Goal: Task Accomplishment & Management: Manage account settings

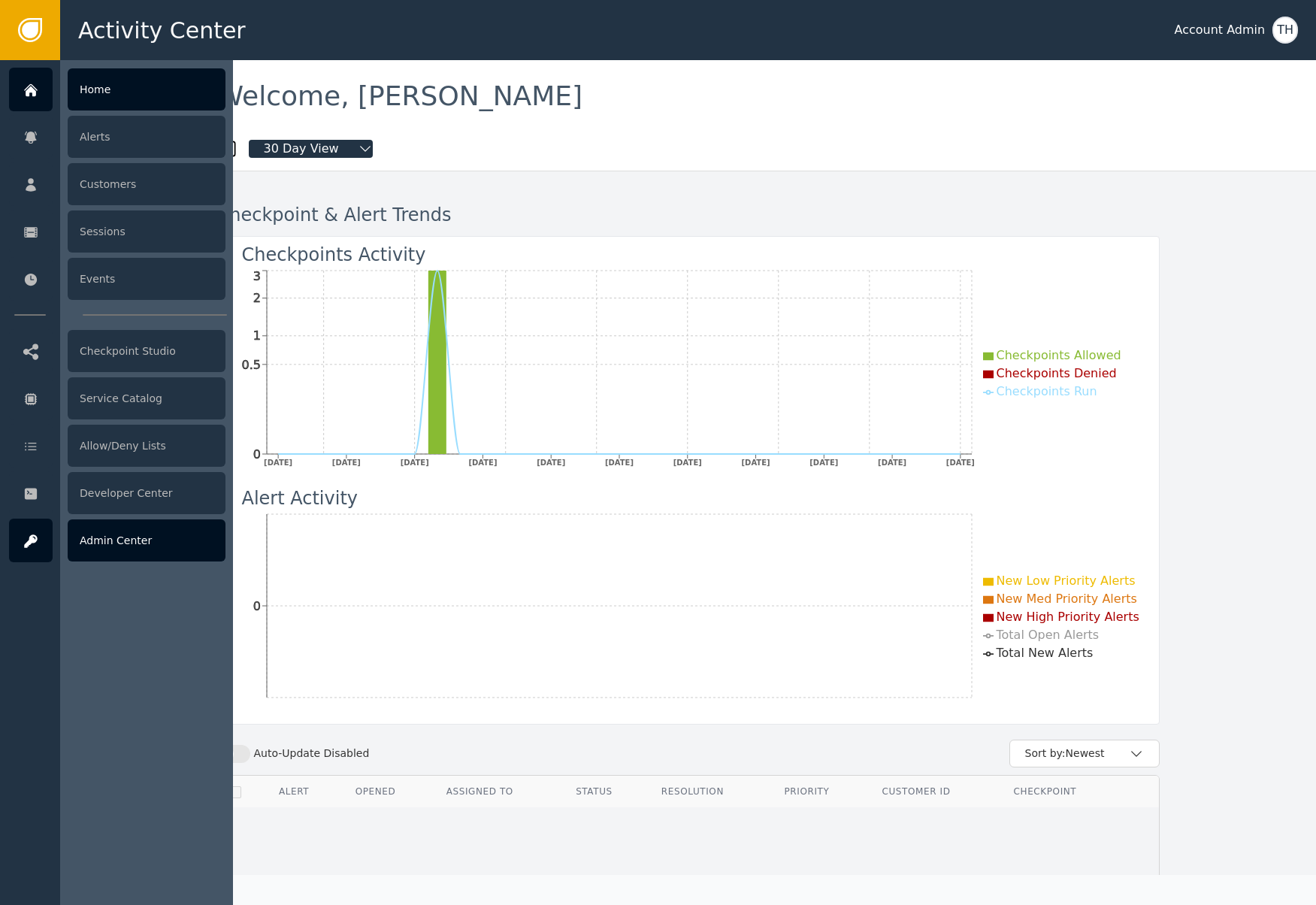
click at [180, 543] on div "Admin Center" at bounding box center [146, 540] width 158 height 42
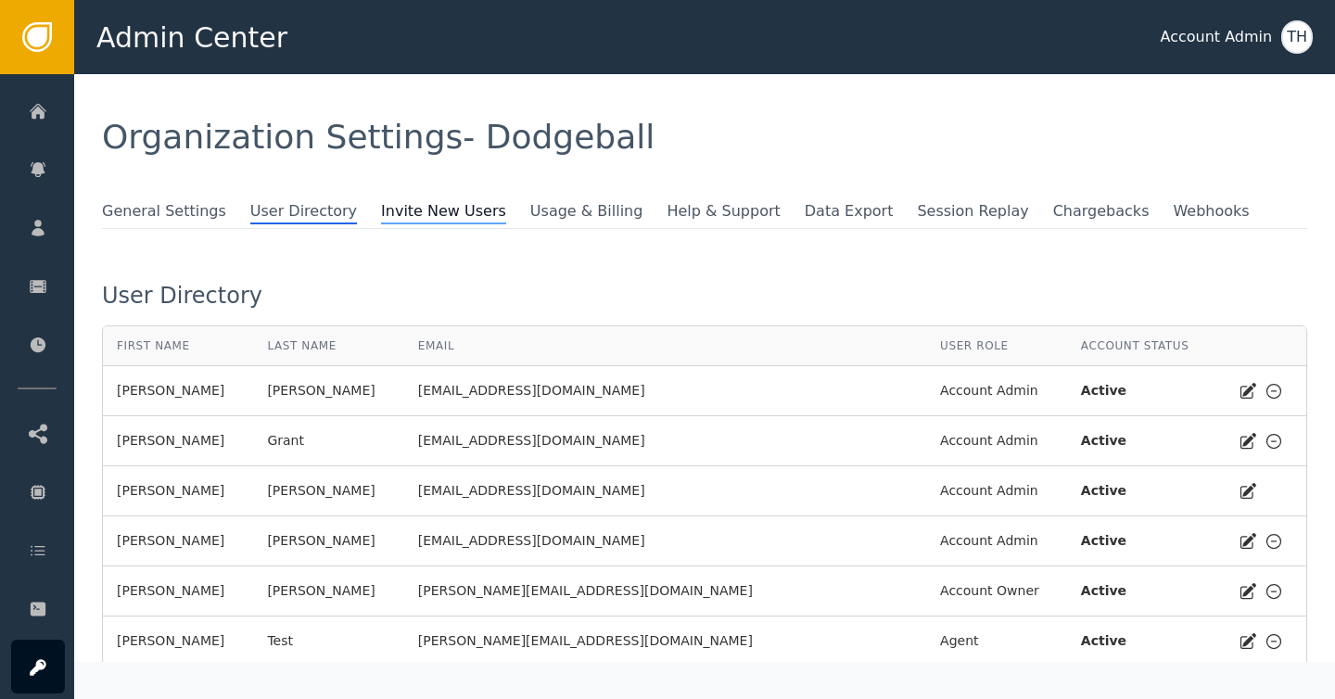
click at [437, 204] on span "Invite New Users" at bounding box center [443, 212] width 125 height 24
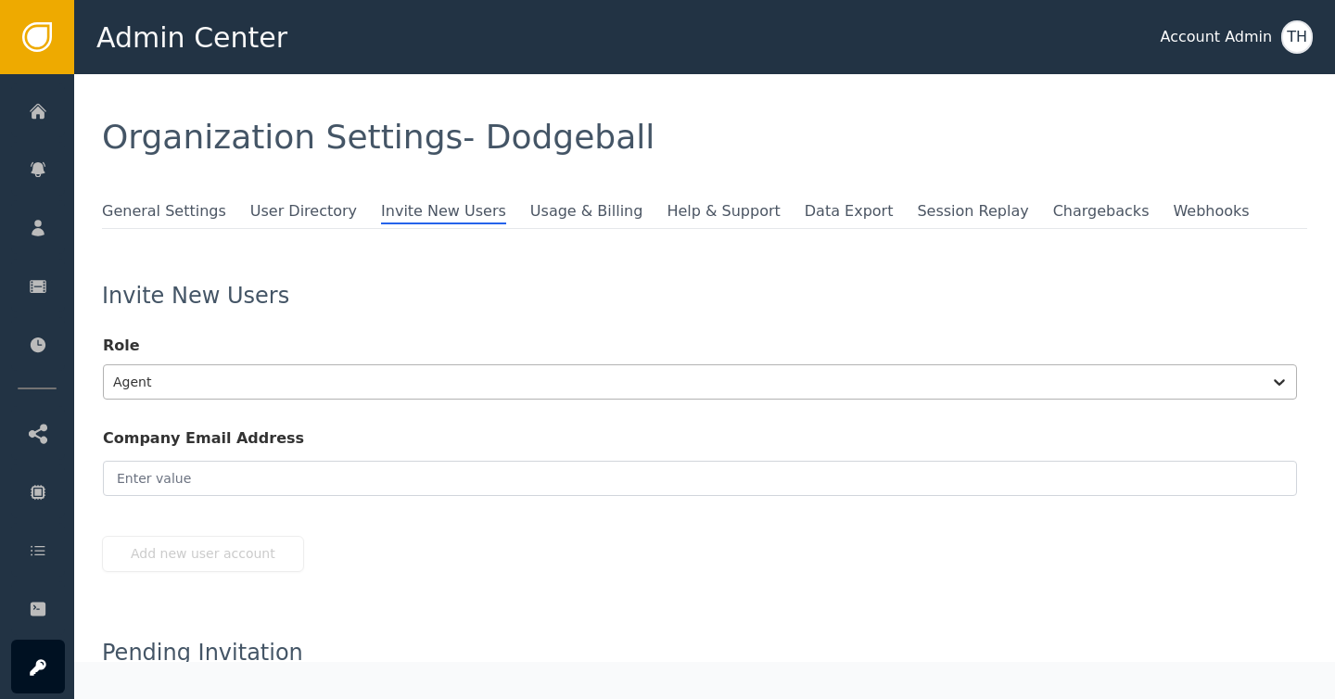
click at [153, 378] on div at bounding box center [682, 382] width 1139 height 26
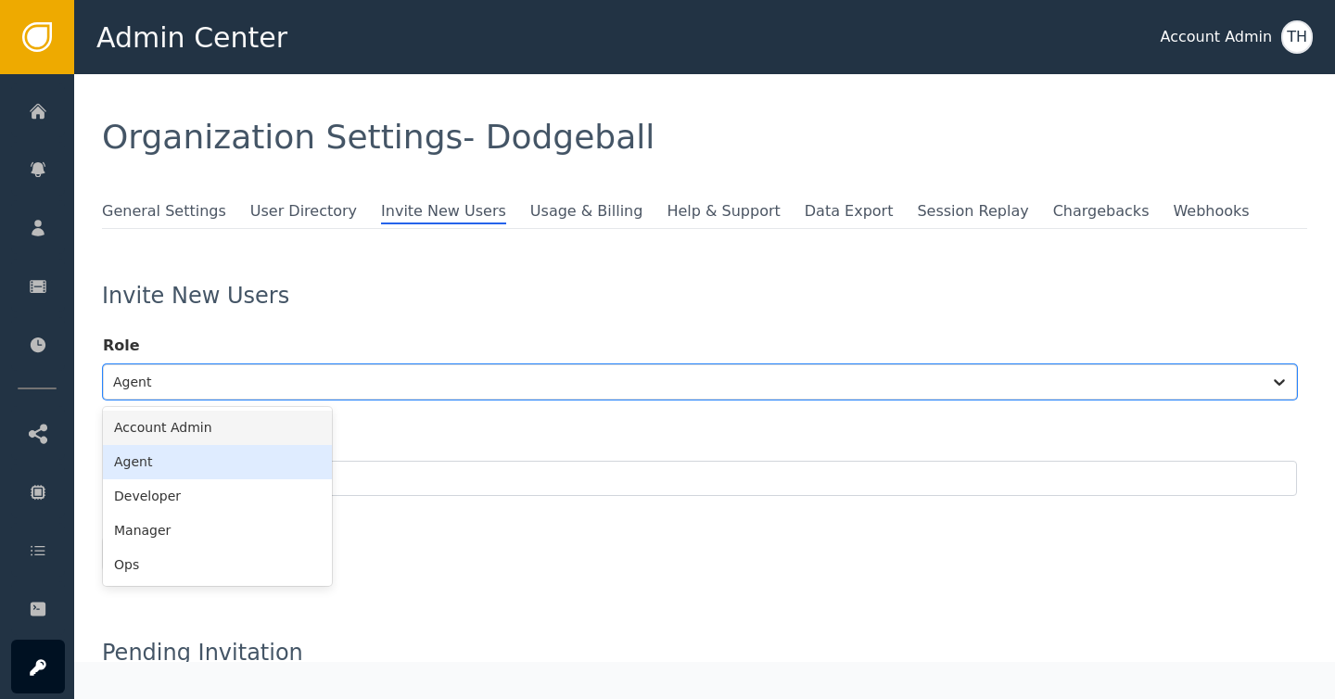
click at [183, 429] on div "Account Admin" at bounding box center [217, 428] width 229 height 34
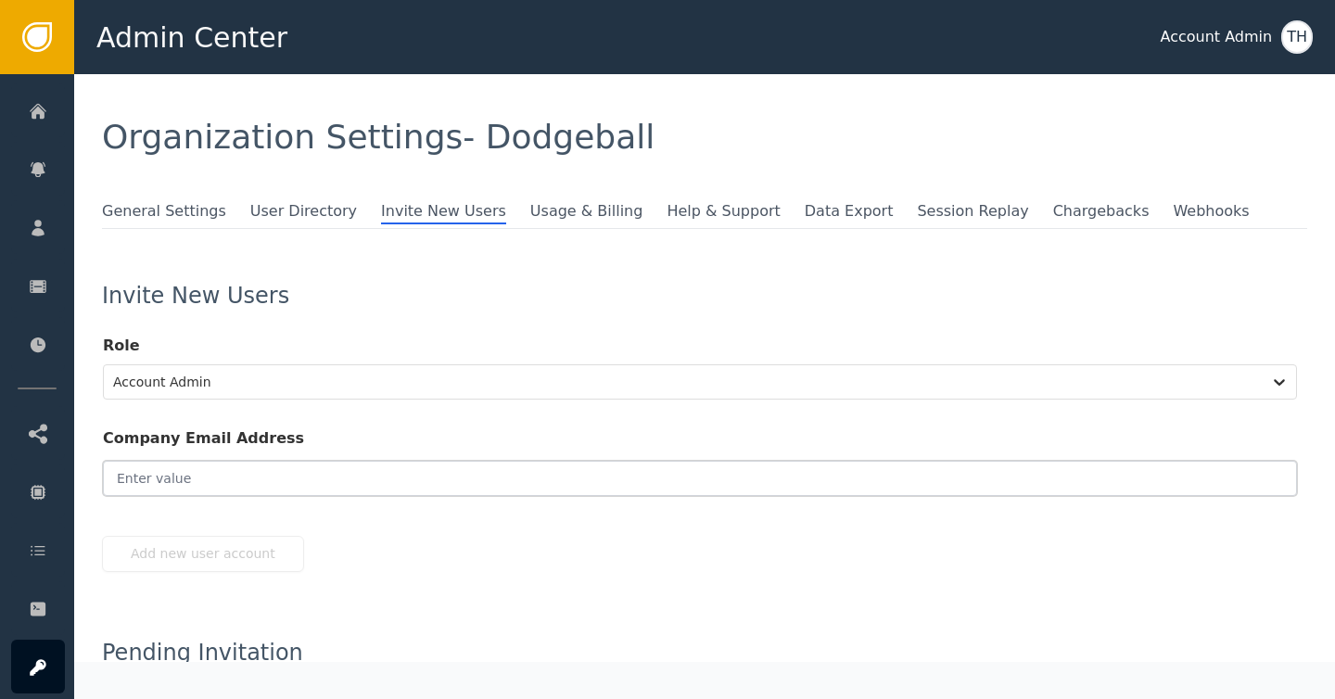
click at [166, 481] on input "email" at bounding box center [700, 478] width 1194 height 35
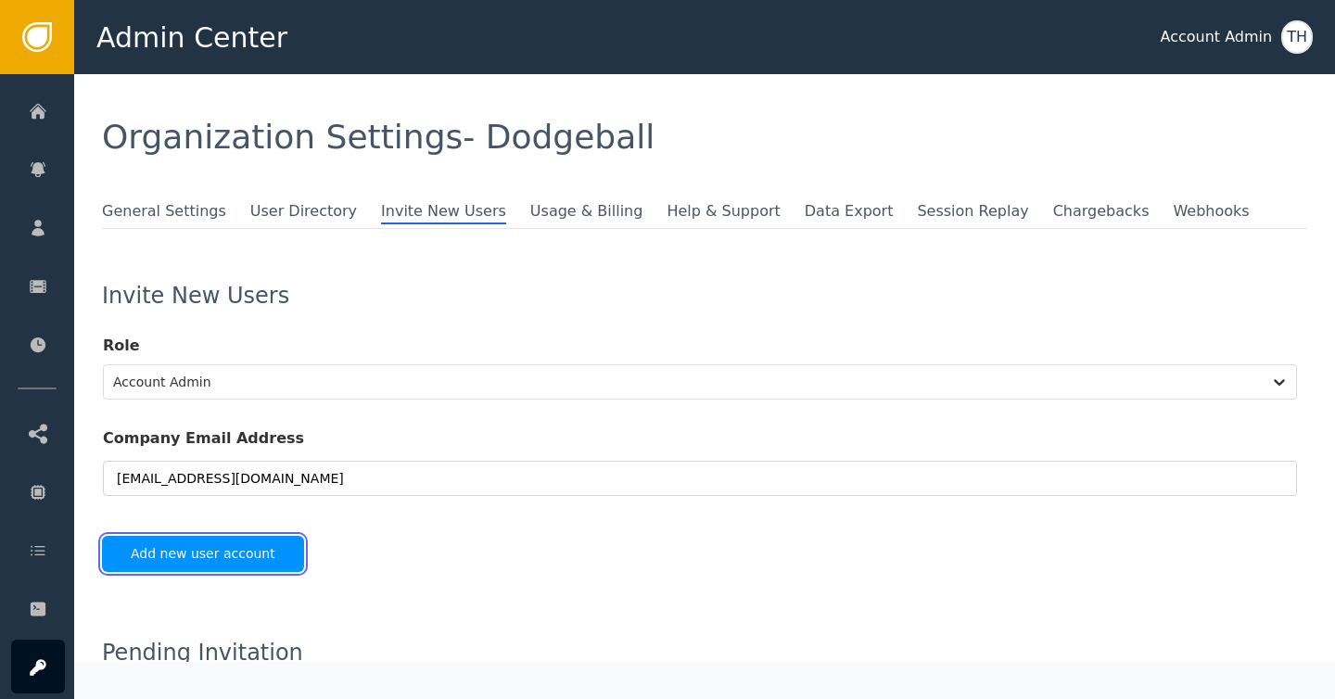
click at [168, 551] on button "Add new user account" at bounding box center [203, 554] width 202 height 36
type input "[EMAIL_ADDRESS][DOMAIN_NAME]"
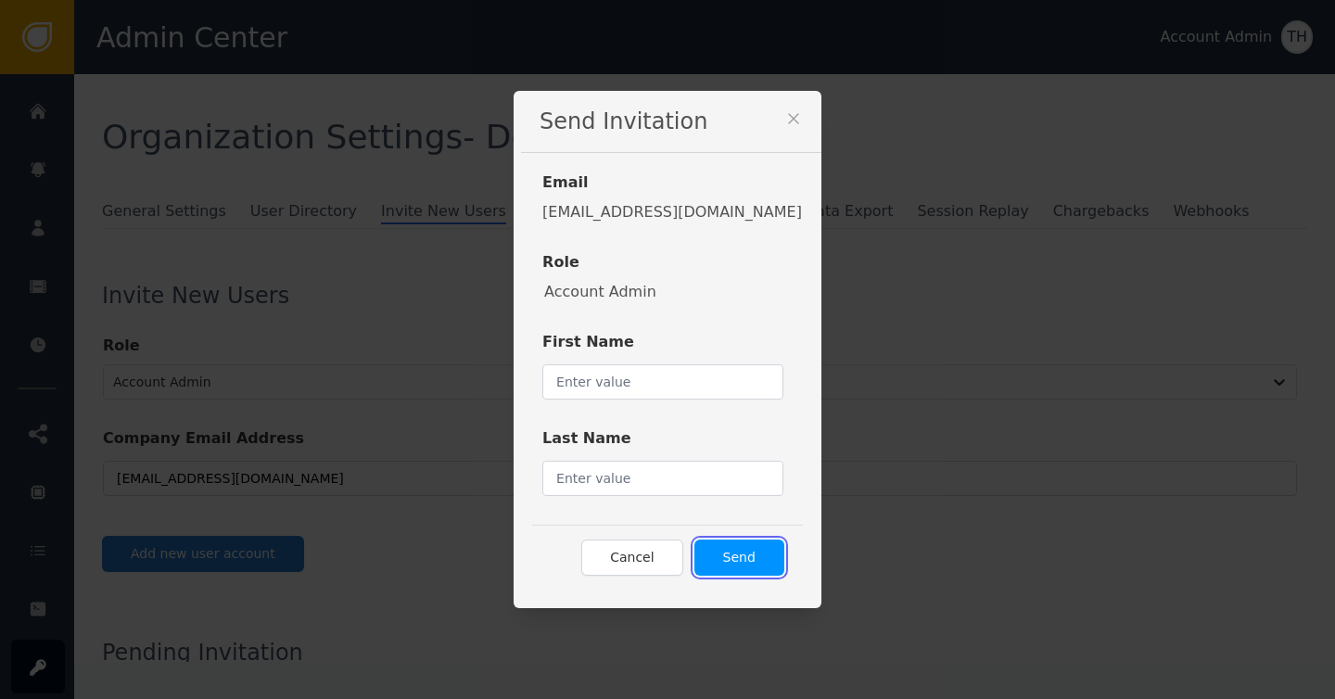
click at [716, 556] on button "Send" at bounding box center [739, 557] width 90 height 36
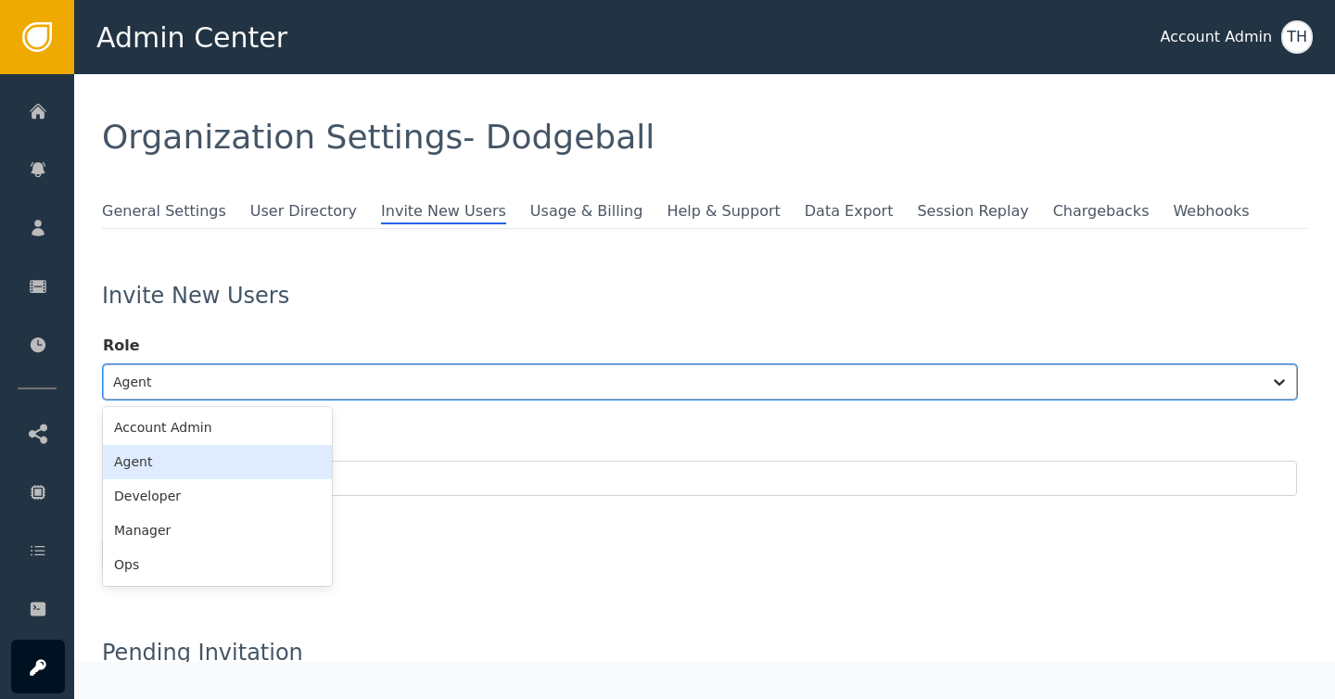
click at [185, 378] on div at bounding box center [682, 382] width 1139 height 26
click at [184, 419] on div "Account Admin" at bounding box center [217, 428] width 229 height 34
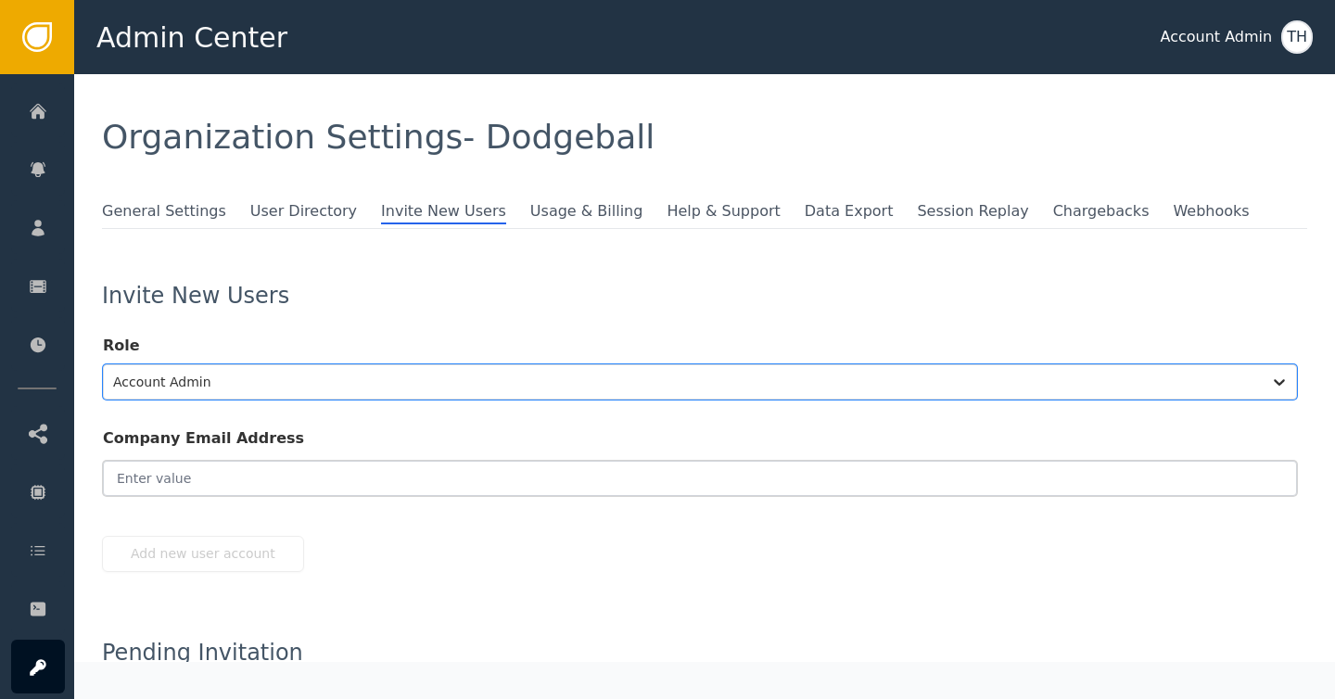
click at [176, 479] on input "email" at bounding box center [700, 478] width 1194 height 35
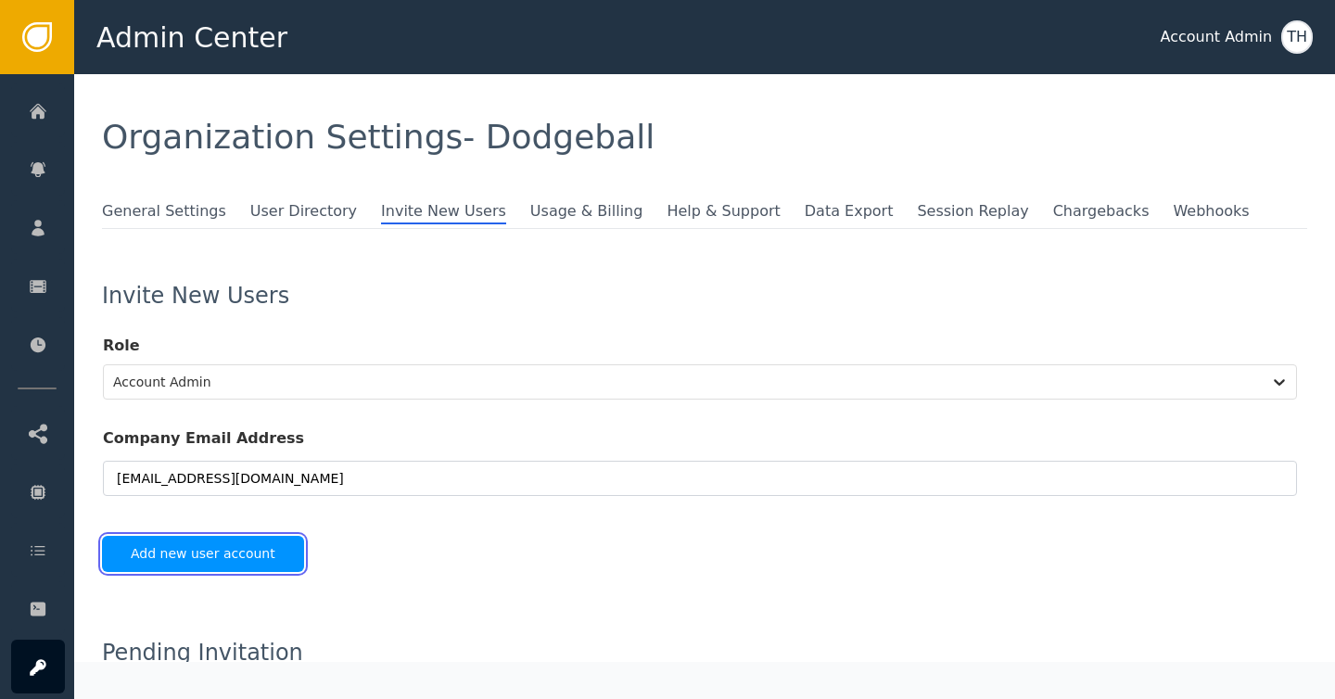
click at [202, 553] on button "Add new user account" at bounding box center [203, 554] width 202 height 36
type input "[EMAIL_ADDRESS][DOMAIN_NAME]"
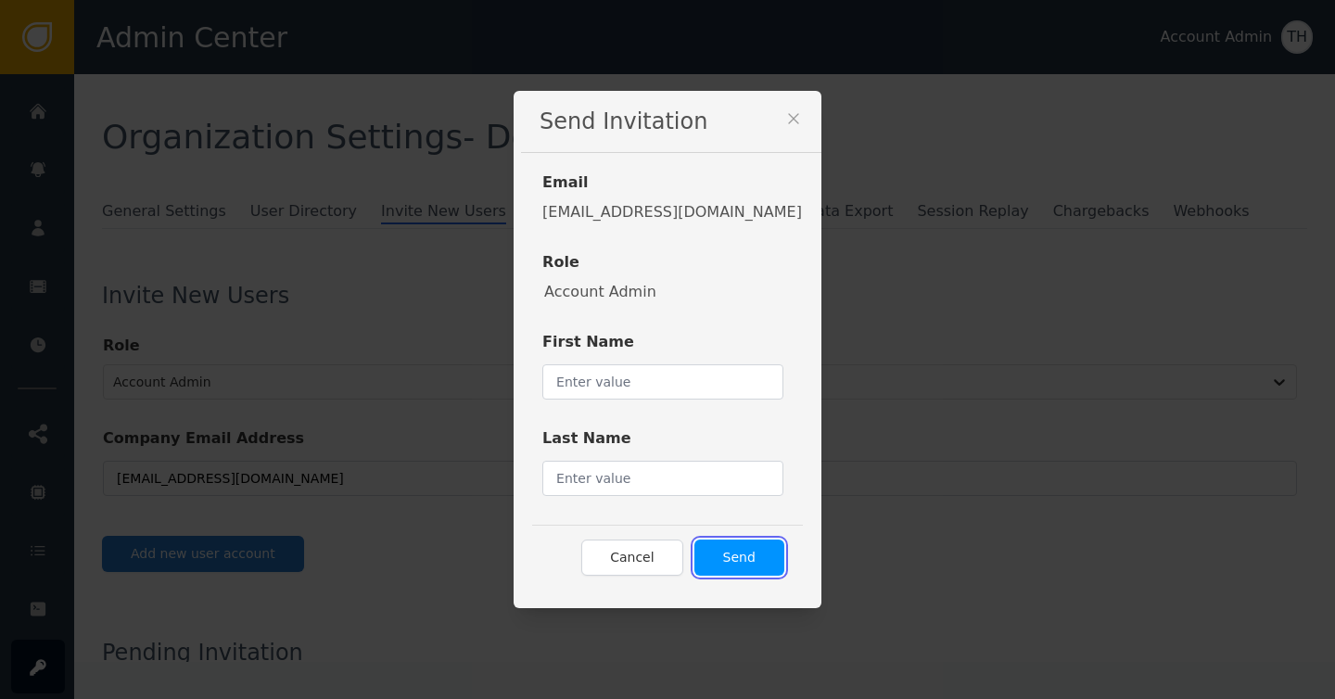
click at [694, 555] on button "Send" at bounding box center [739, 557] width 90 height 36
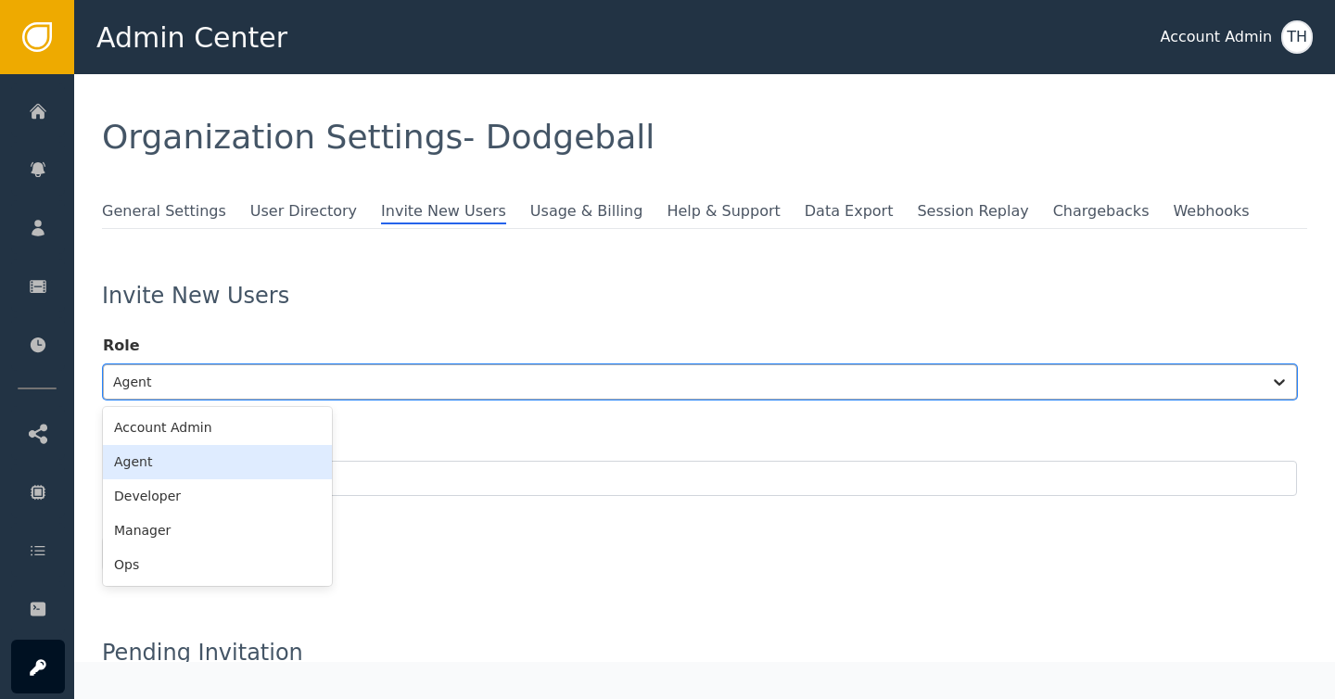
click at [213, 383] on div at bounding box center [682, 382] width 1139 height 26
click at [209, 418] on div "Account Admin" at bounding box center [217, 428] width 229 height 34
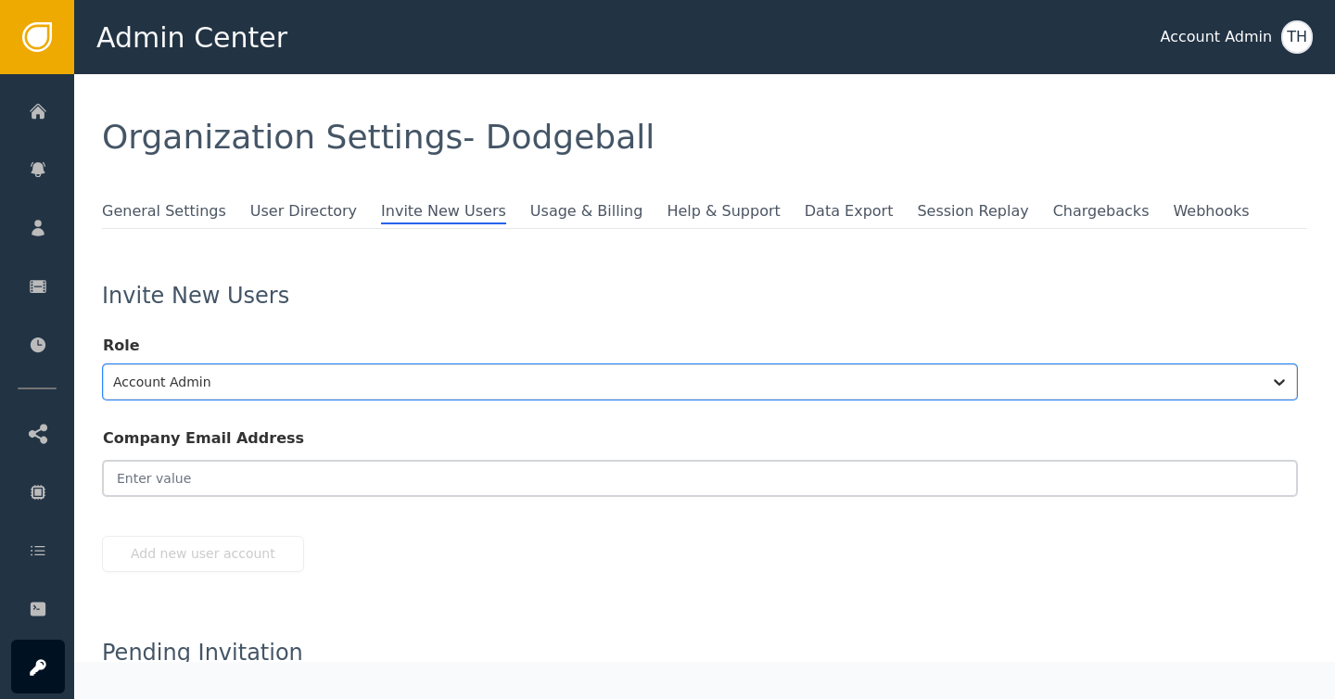
click at [169, 479] on input "email" at bounding box center [700, 478] width 1194 height 35
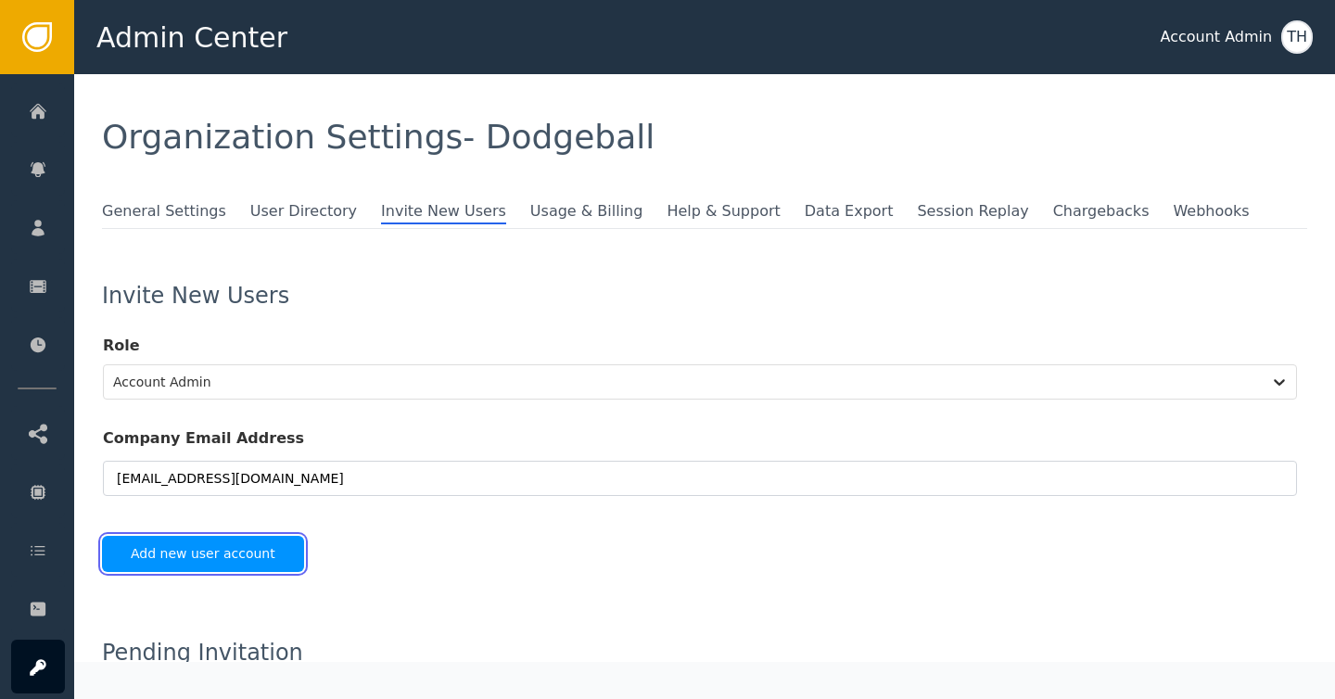
click at [196, 556] on button "Add new user account" at bounding box center [203, 554] width 202 height 36
type input "[EMAIL_ADDRESS][DOMAIN_NAME]"
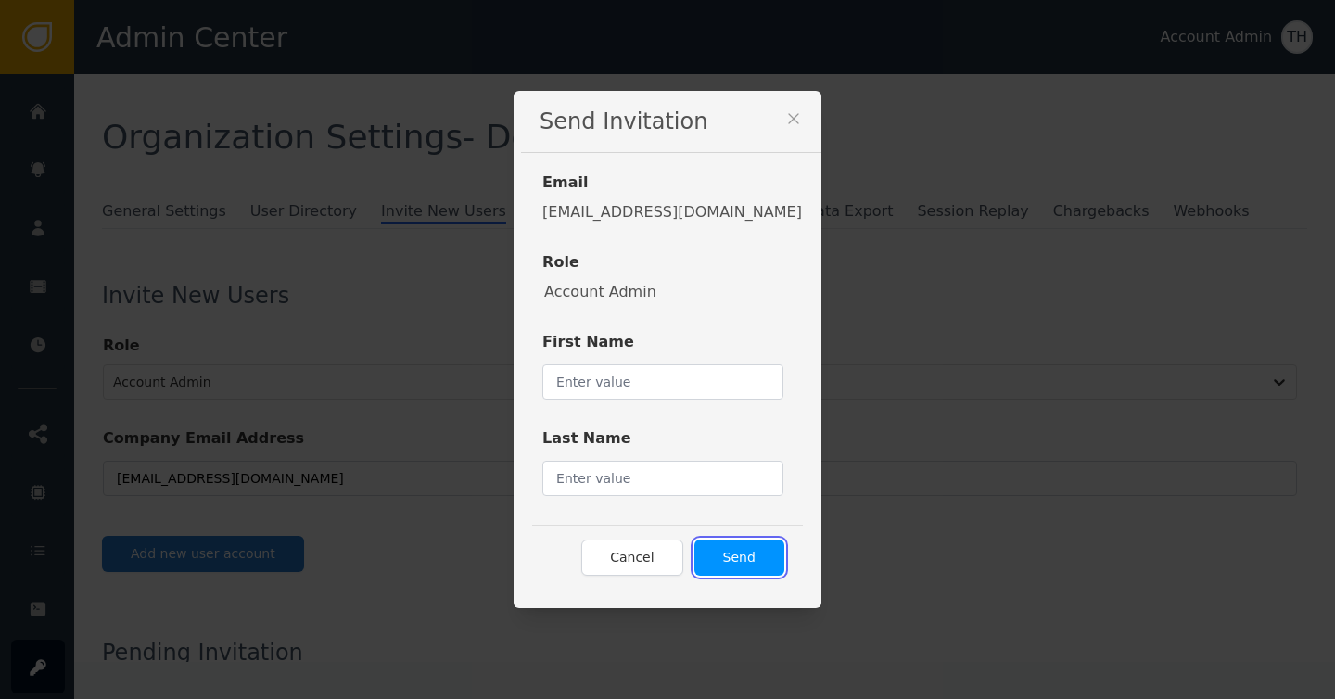
click at [726, 561] on button "Send" at bounding box center [739, 557] width 90 height 36
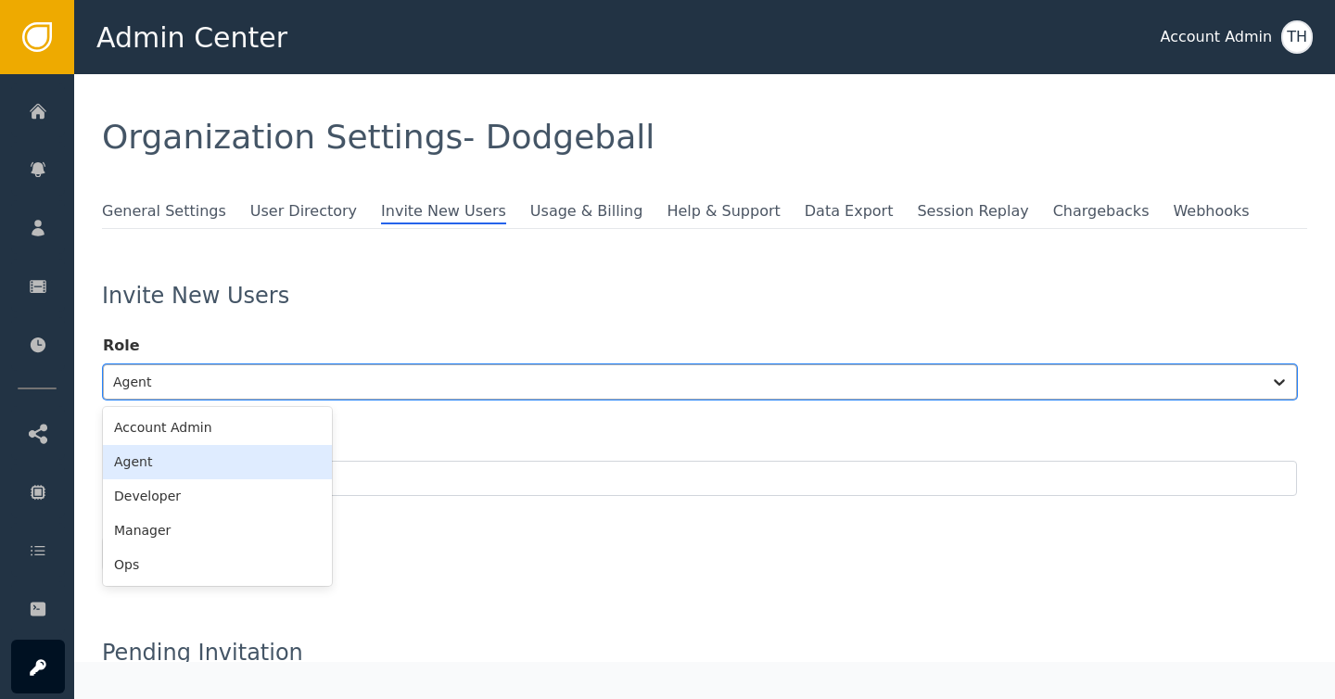
click at [262, 385] on div at bounding box center [682, 382] width 1139 height 26
click at [273, 430] on div "Account Admin" at bounding box center [217, 428] width 229 height 34
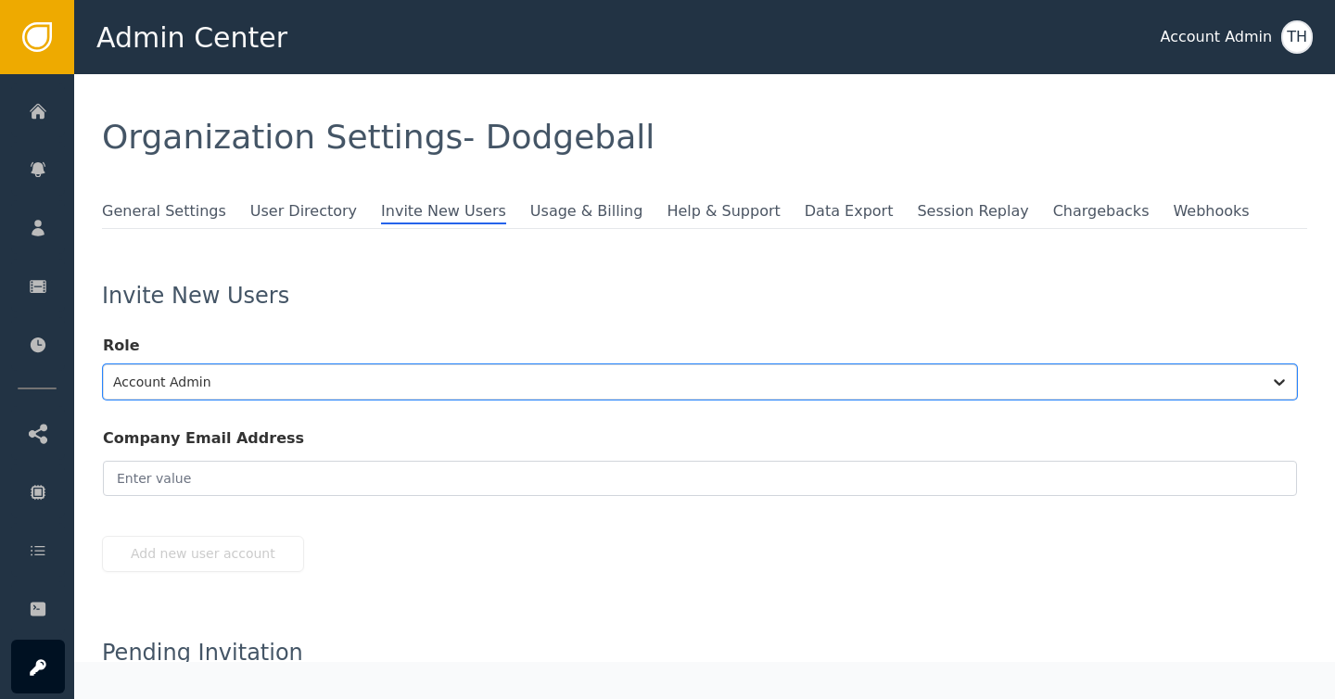
click at [258, 450] on label "Company Email Address" at bounding box center [700, 442] width 1194 height 30
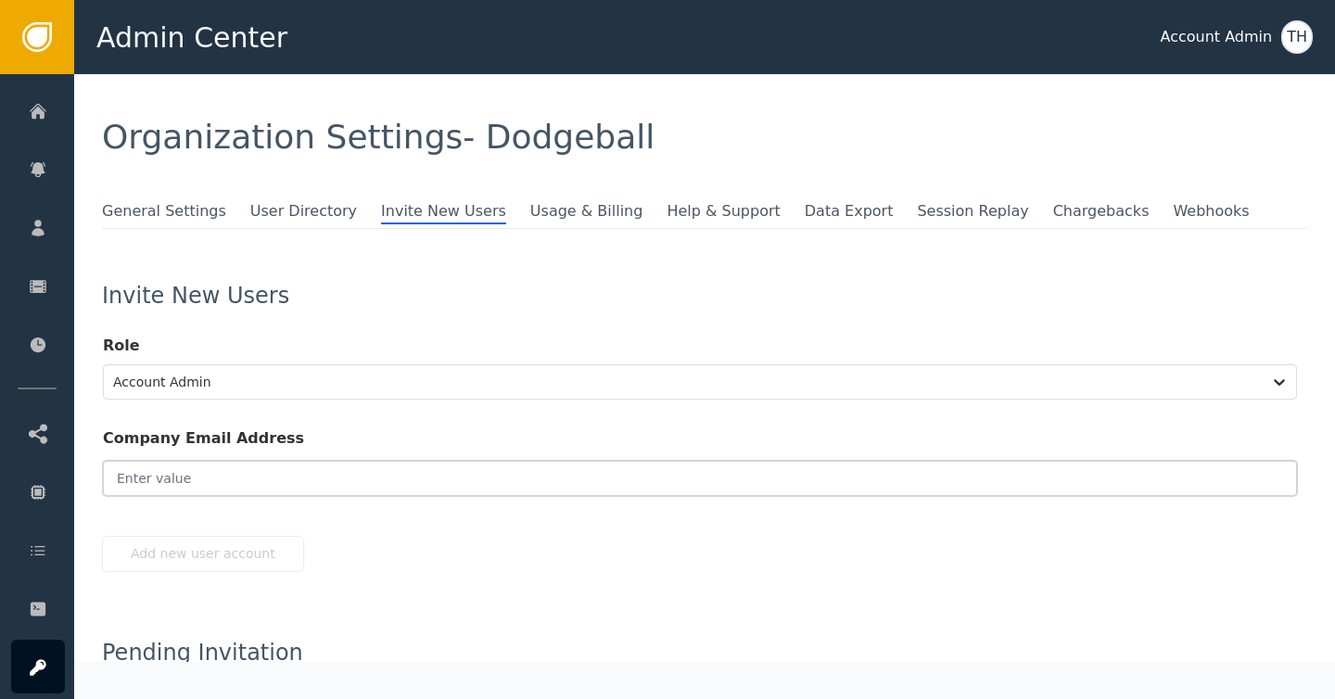
click at [253, 470] on input "email" at bounding box center [700, 478] width 1194 height 35
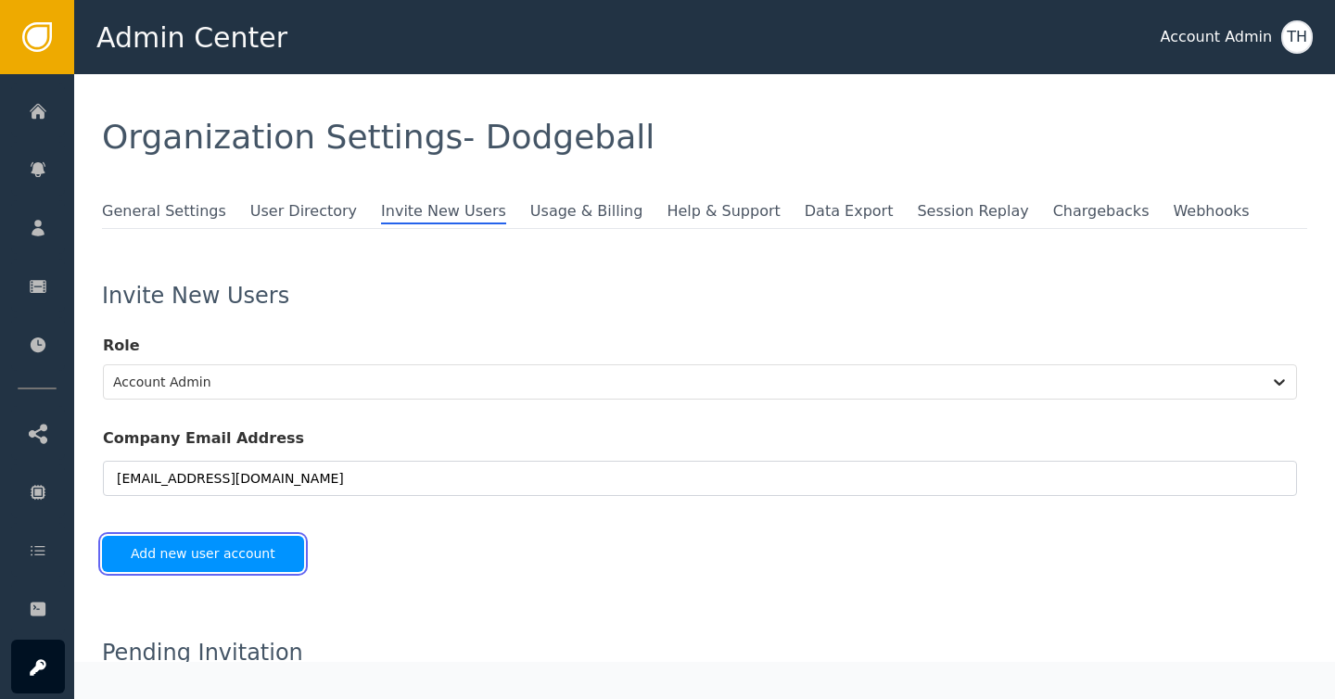
click at [257, 560] on button "Add new user account" at bounding box center [203, 554] width 202 height 36
type input "[EMAIL_ADDRESS][DOMAIN_NAME]"
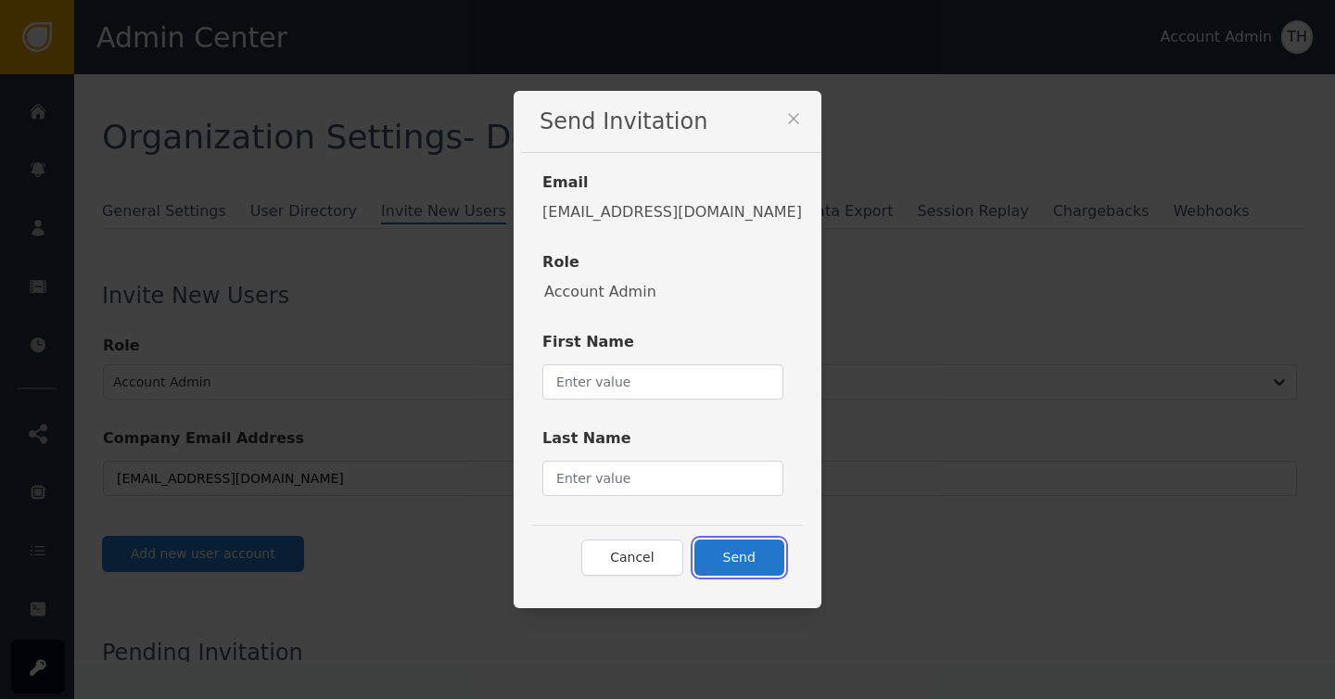
click at [704, 558] on button "Send" at bounding box center [739, 557] width 90 height 36
